Goal: Communication & Community: Answer question/provide support

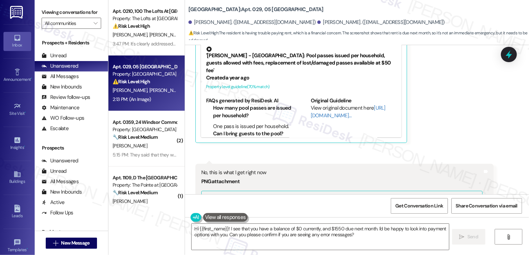
scroll to position [3779, 0]
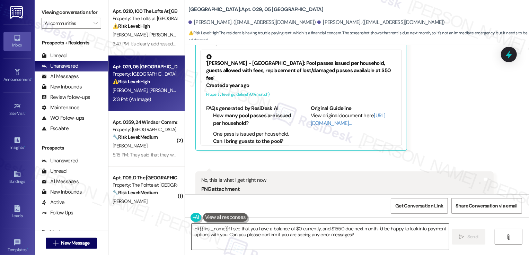
click at [237, 238] on textarea "Hi {{first_name}}! I see that you have a balance of $0 currently, and $1550 due…" at bounding box center [320, 236] width 257 height 26
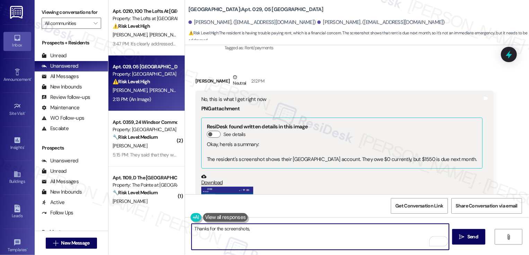
scroll to position [3477, 0]
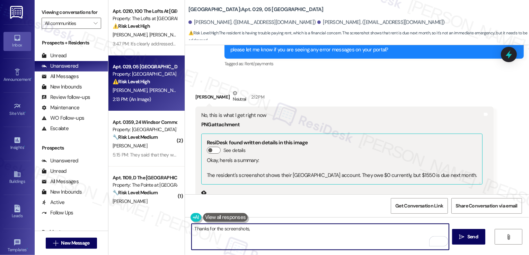
click at [198, 89] on div "[PERSON_NAME] Neutral 2:12 PM" at bounding box center [344, 97] width 298 height 17
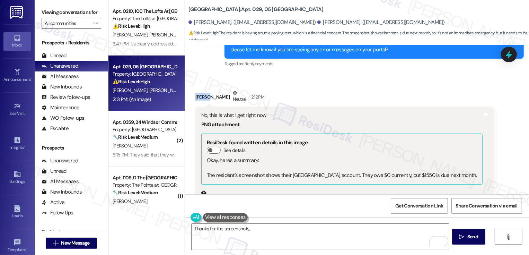
copy div "Jasiry"
click at [266, 237] on textarea "Thanks for the screenshots," at bounding box center [320, 236] width 257 height 26
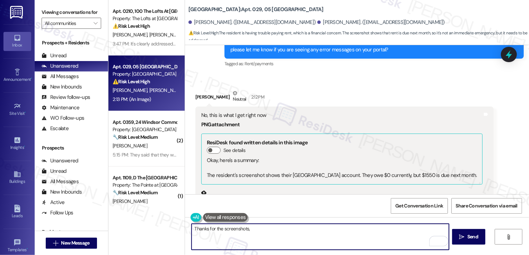
paste textarea "Jasiry"
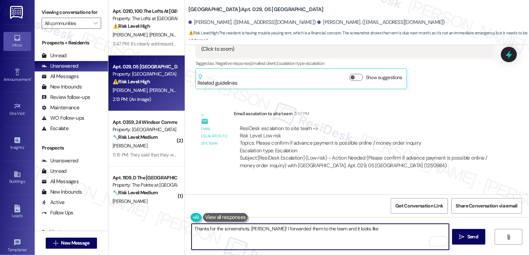
scroll to position [4108, 0]
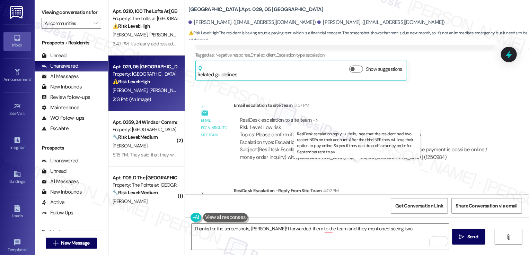
click at [314, 202] on div "ResiDesk escalation reply -> Hello, I see that the resident had two recent NSFs…" at bounding box center [363, 213] width 246 height 22
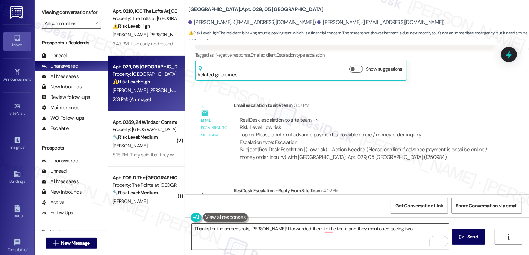
click at [388, 233] on textarea "Thanks for the screenshots, [PERSON_NAME]! I forwarded them to the team and the…" at bounding box center [320, 236] width 257 height 26
drag, startPoint x: 410, startPoint y: 171, endPoint x: 392, endPoint y: 186, distance: 23.3
click at [392, 196] on div "ResiDesk escalation reply -> Hello, I see that the resident had two recent NSFs…" at bounding box center [364, 212] width 261 height 33
copy div "NSF, they will lose their option to pay online. So yes, if they can drop off a …"
click at [332, 238] on textarea "Thanks for the screenshots, [PERSON_NAME]! I forwarded them to the team and the…" at bounding box center [320, 236] width 257 height 26
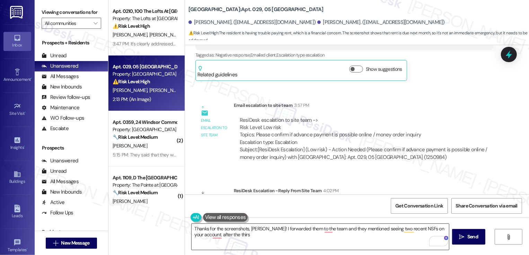
paste textarea "After the third NSF, they will lose their option to pay online. So yes, if they…"
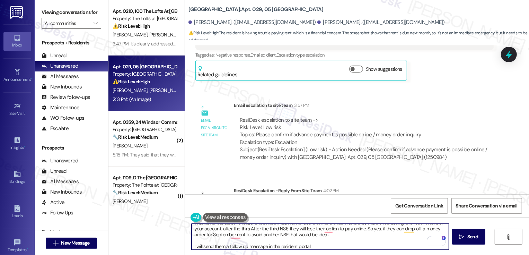
scroll to position [6, 0]
drag, startPoint x: 193, startPoint y: 245, endPoint x: 186, endPoint y: 245, distance: 6.6
click at [192, 245] on textarea "Thanks for the screenshots, [PERSON_NAME]! I forwarded them to the team and the…" at bounding box center [320, 236] width 257 height 26
click at [226, 246] on textarea "Thanks for the screenshots, [PERSON_NAME]! I forwarded them to the team and the…" at bounding box center [320, 236] width 257 height 26
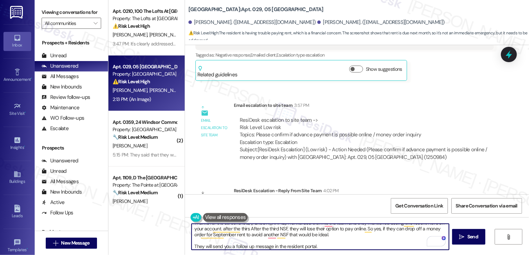
scroll to position [0, 0]
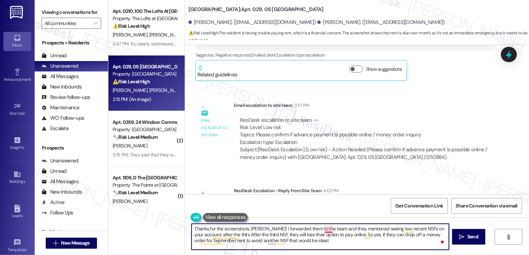
click at [323, 230] on textarea "Thanks for the screenshots, [PERSON_NAME]! I forwarded them to the team and the…" at bounding box center [320, 236] width 257 height 26
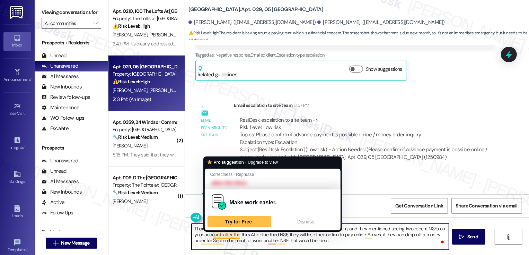
click at [212, 235] on textarea "Thanks for the screenshots, [PERSON_NAME]! I forwarded them to the team, and th…" at bounding box center [320, 236] width 257 height 26
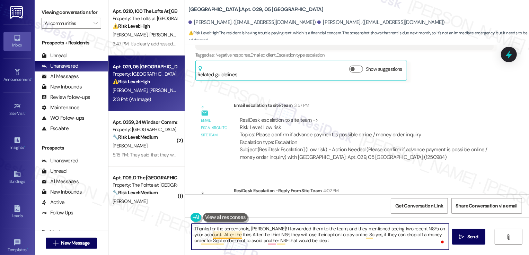
click at [237, 235] on textarea "Thanks for the screenshots, [PERSON_NAME]! I forwarded them to the team, and th…" at bounding box center [320, 236] width 257 height 26
click at [251, 234] on textarea "Thanks for the screenshots, [PERSON_NAME]! I forwarded them to the team, and th…" at bounding box center [320, 236] width 257 height 26
click at [280, 235] on textarea "Thanks for the screenshots, [PERSON_NAME]! I forwarded them to the team, and th…" at bounding box center [320, 236] width 257 height 26
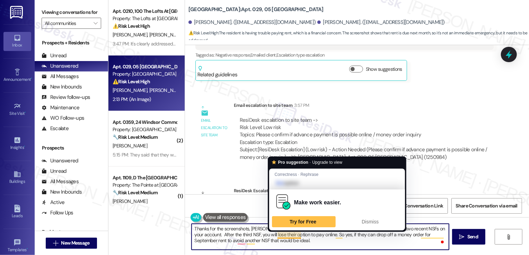
click at [280, 235] on textarea "Thanks for the screenshots, [PERSON_NAME]! I forwarded them to the team, and th…" at bounding box center [320, 236] width 257 height 26
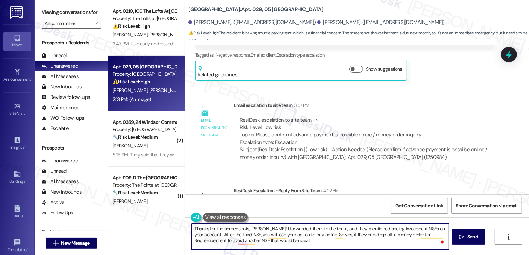
click at [347, 237] on textarea "Thanks for the screenshots, [PERSON_NAME]! I forwarded them to the team, and th…" at bounding box center [320, 236] width 257 height 26
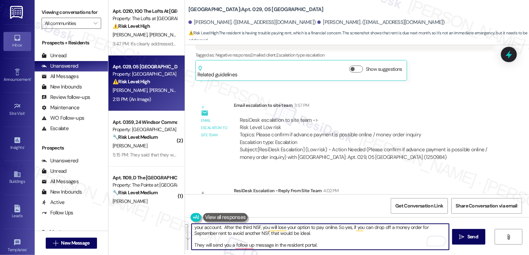
scroll to position [7, 0]
paste textarea "sending over the screenshots, Jasiry! I shared them with the team, and they men…"
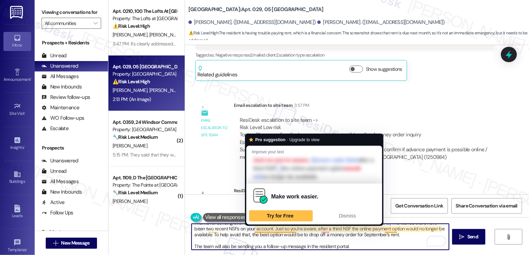
click at [257, 231] on textarea "Thanks for sending over the screenshots, [PERSON_NAME]! I shared them with the …" at bounding box center [320, 236] width 257 height 26
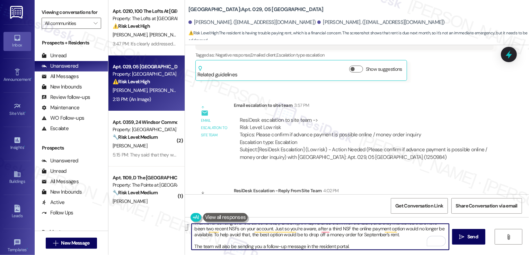
drag, startPoint x: 237, startPoint y: 228, endPoint x: 410, endPoint y: 241, distance: 173.7
click at [410, 242] on textarea "Thanks for sending over the screenshots, [PERSON_NAME]! I shared them with the …" at bounding box center [320, 236] width 257 height 26
paste textarea "as a heads-up—after a third NSF, the option to pay online would no longer be av…"
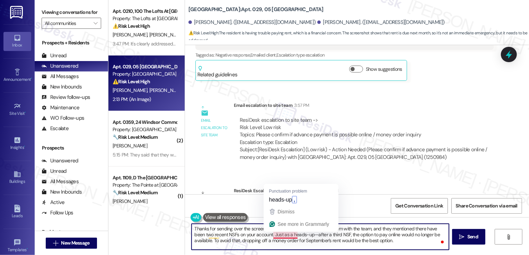
click at [277, 235] on textarea "Thanks for sending over the screenshots, [PERSON_NAME]! I shared them with the …" at bounding box center [320, 236] width 257 height 26
click at [278, 234] on textarea "Thanks for sending over the screenshots, [PERSON_NAME]! I shared them with the …" at bounding box center [320, 236] width 257 height 26
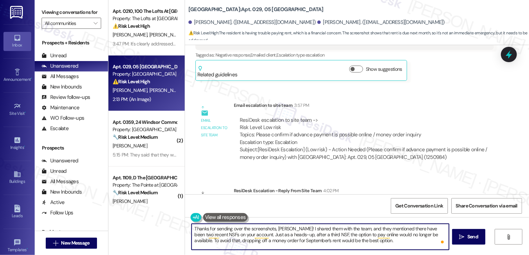
click at [322, 240] on textarea "Thanks for sending over the screenshots, [PERSON_NAME]! I shared them with the …" at bounding box center [320, 236] width 257 height 26
click at [332, 241] on textarea "Thanks for sending over the screenshots, [PERSON_NAME]! I shared them with the …" at bounding box center [320, 236] width 257 height 26
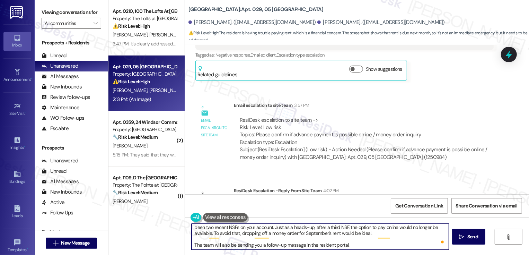
scroll to position [7, 0]
type textarea "Thanks for sending over the screenshots, [PERSON_NAME]! I shared them with the …"
click at [469, 239] on span "Send" at bounding box center [472, 236] width 11 height 7
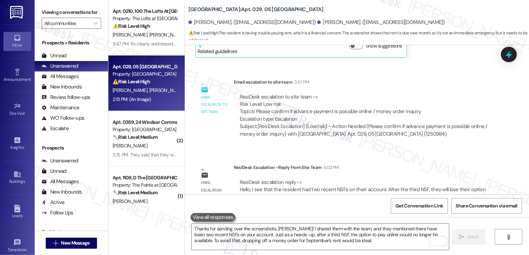
scroll to position [4186, 0]
